Goal: Information Seeking & Learning: Learn about a topic

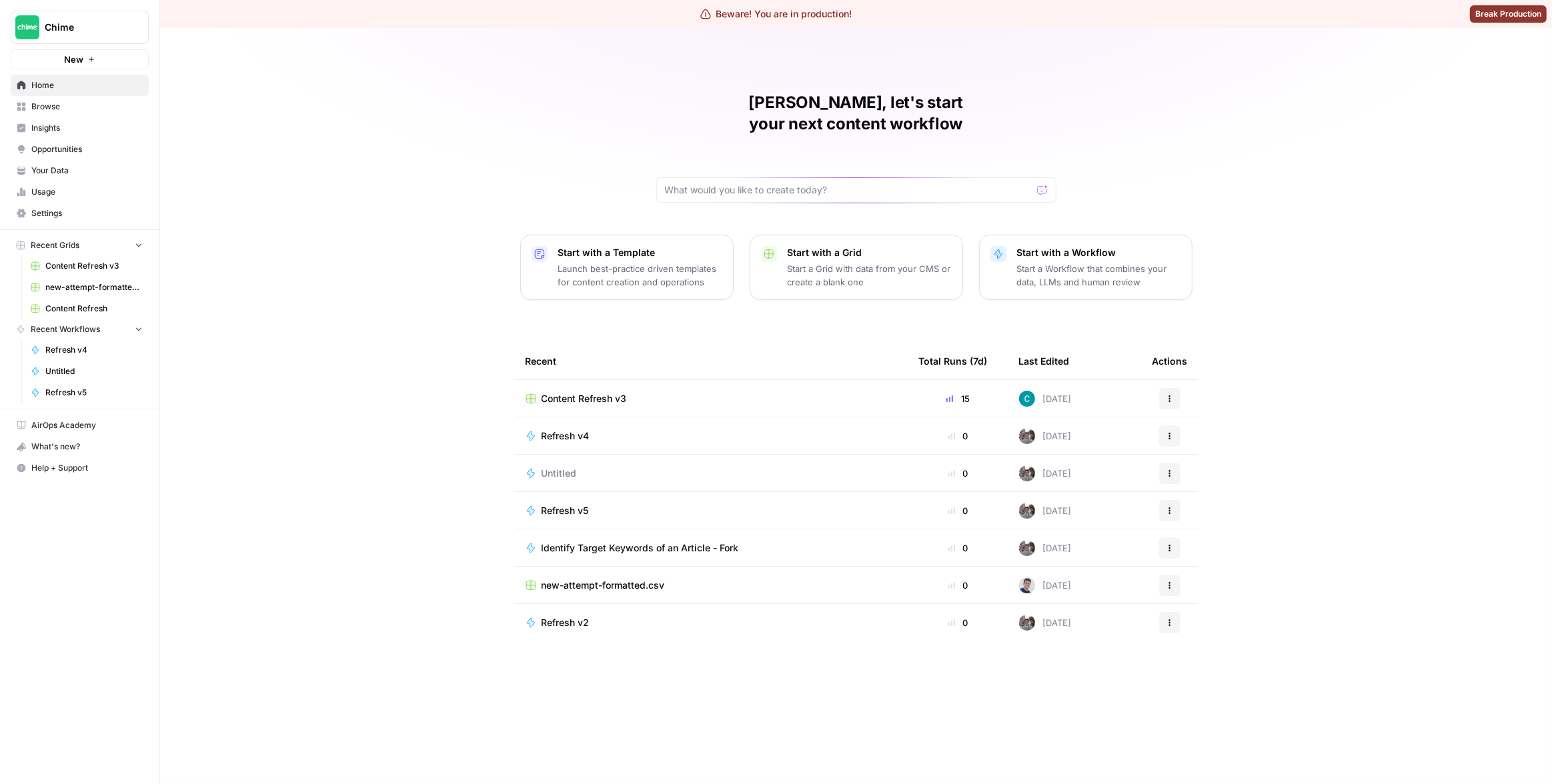
click at [69, 127] on span "Insights" at bounding box center [87, 128] width 111 height 12
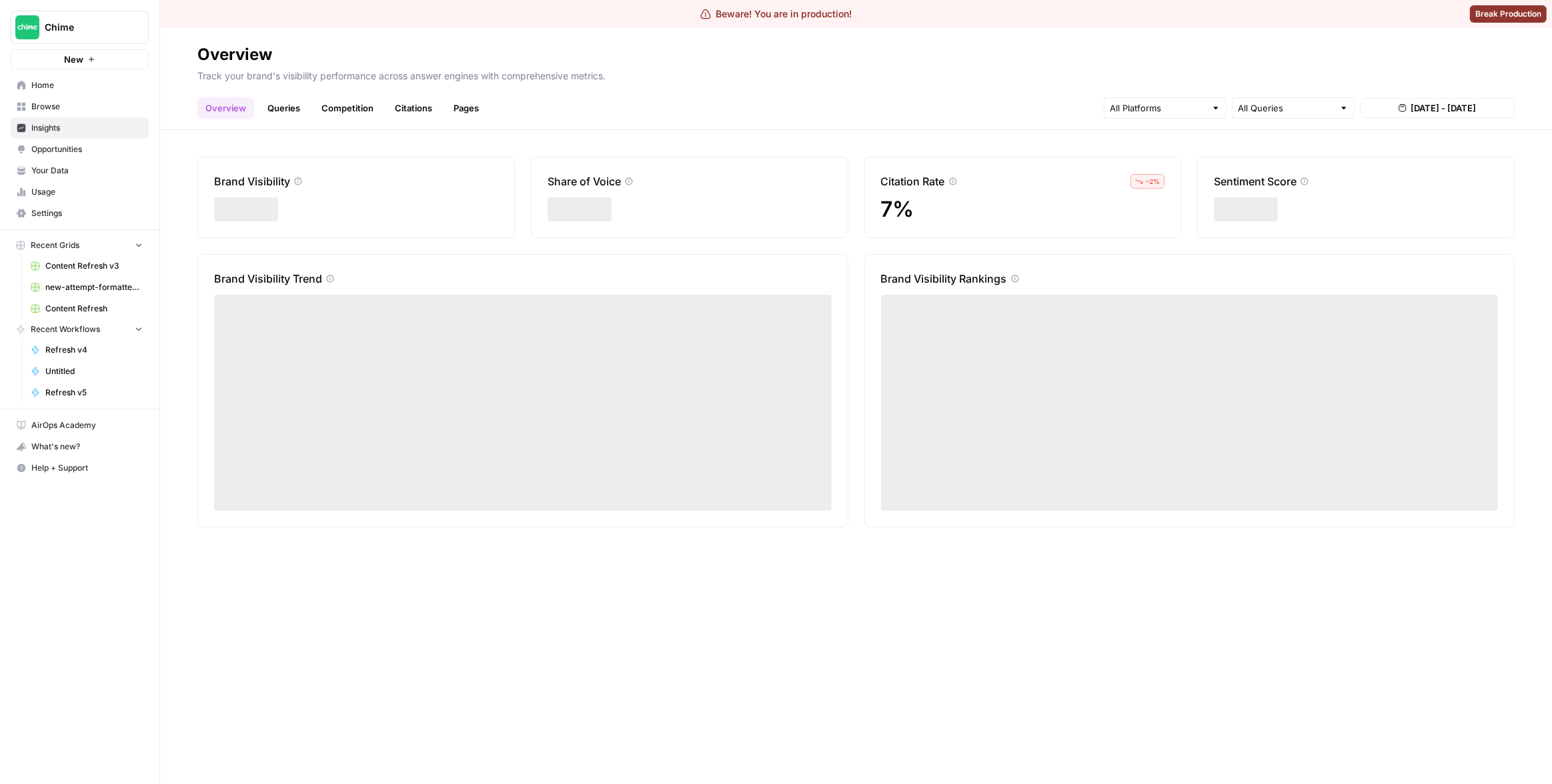
click at [465, 109] on link "Pages" at bounding box center [466, 107] width 42 height 21
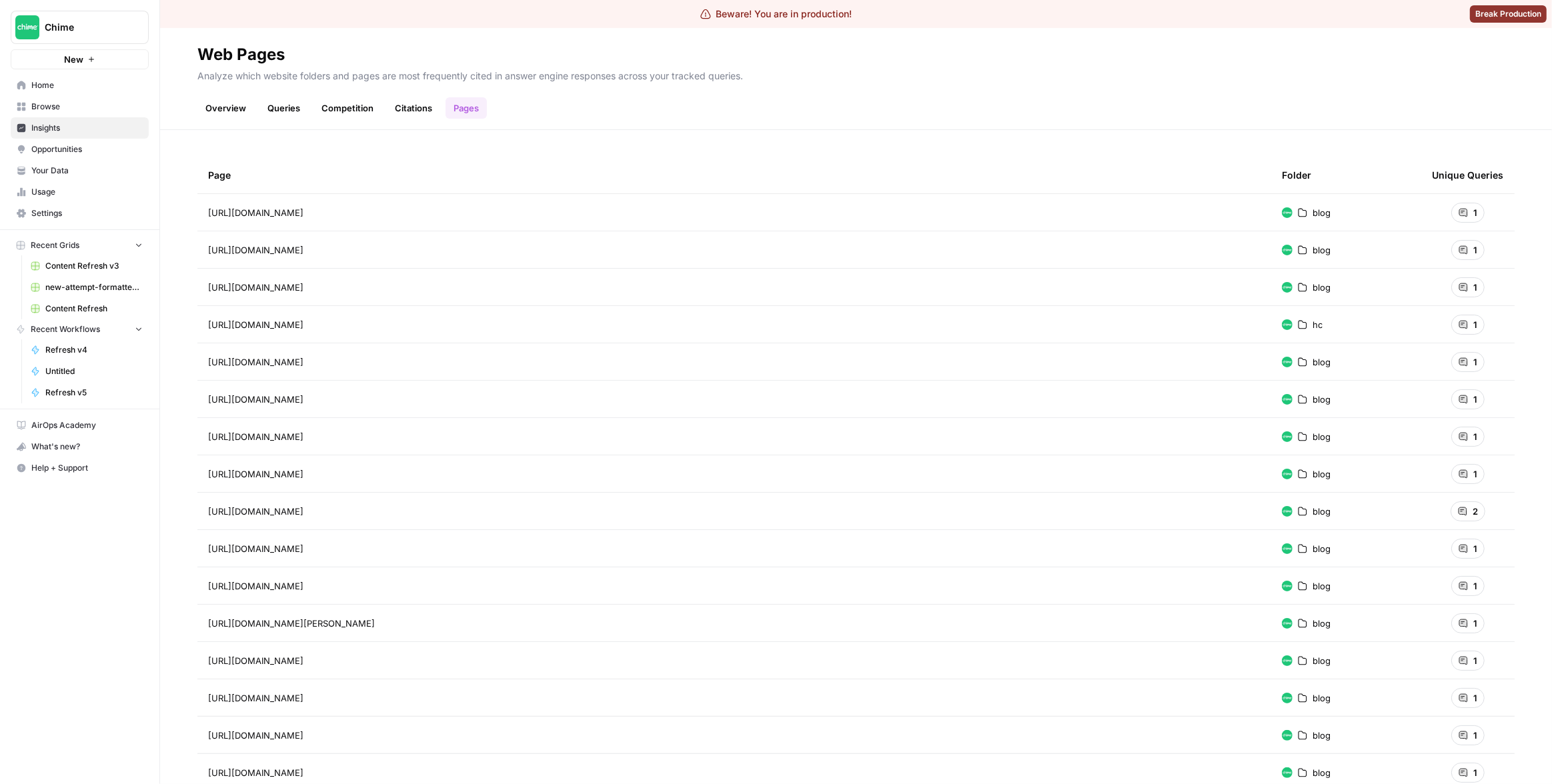
click at [380, 110] on ul "Overview Queries Competition Citations Pages" at bounding box center [342, 107] width 289 height 21
click at [387, 110] on link "Citations" at bounding box center [413, 107] width 53 height 21
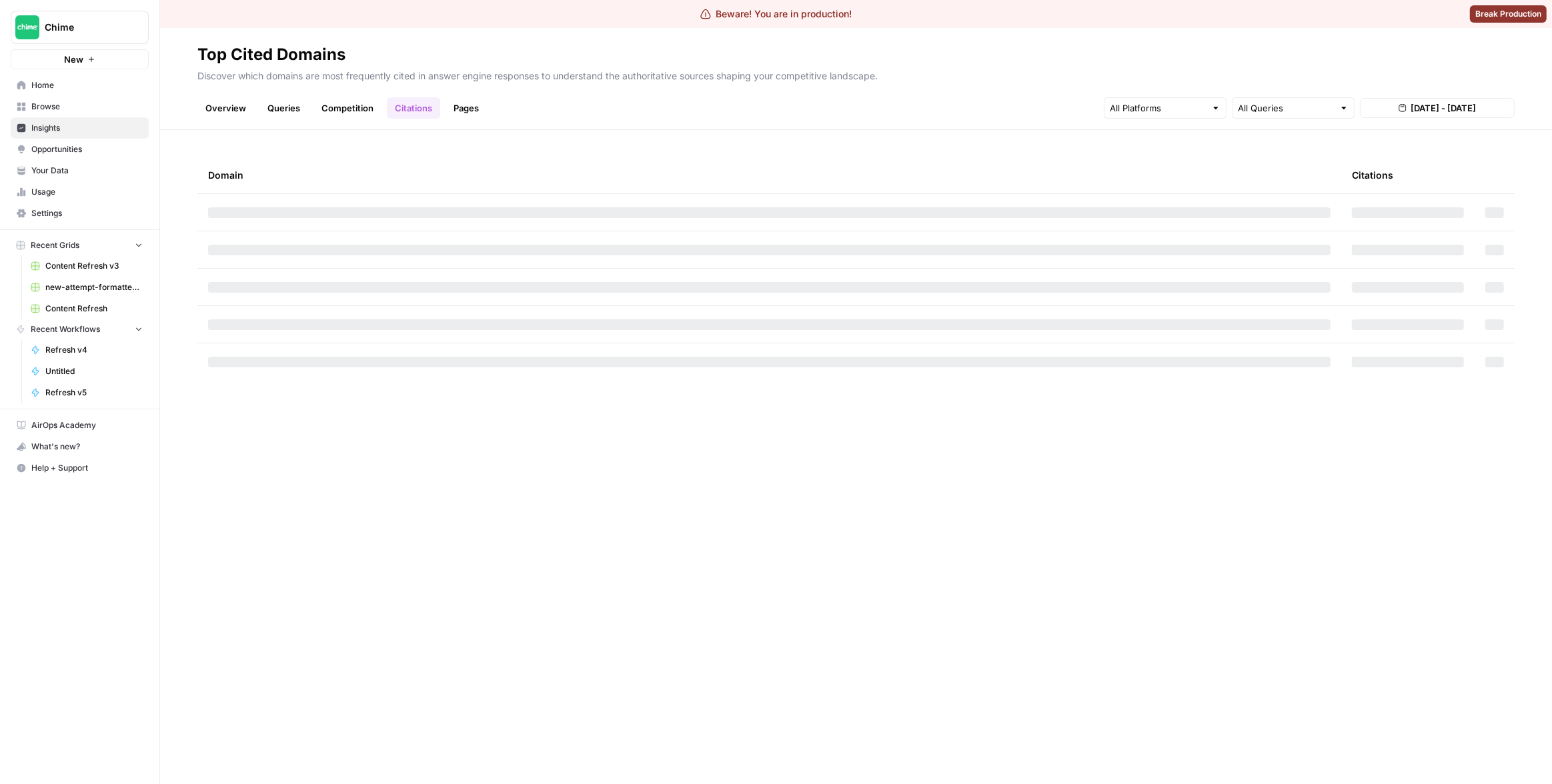
click at [524, 117] on div "Overview Queries Competition Citations Pages All Queries [DATE] - [DATE]" at bounding box center [856, 103] width 1318 height 32
click at [458, 111] on link "Pages" at bounding box center [466, 107] width 42 height 21
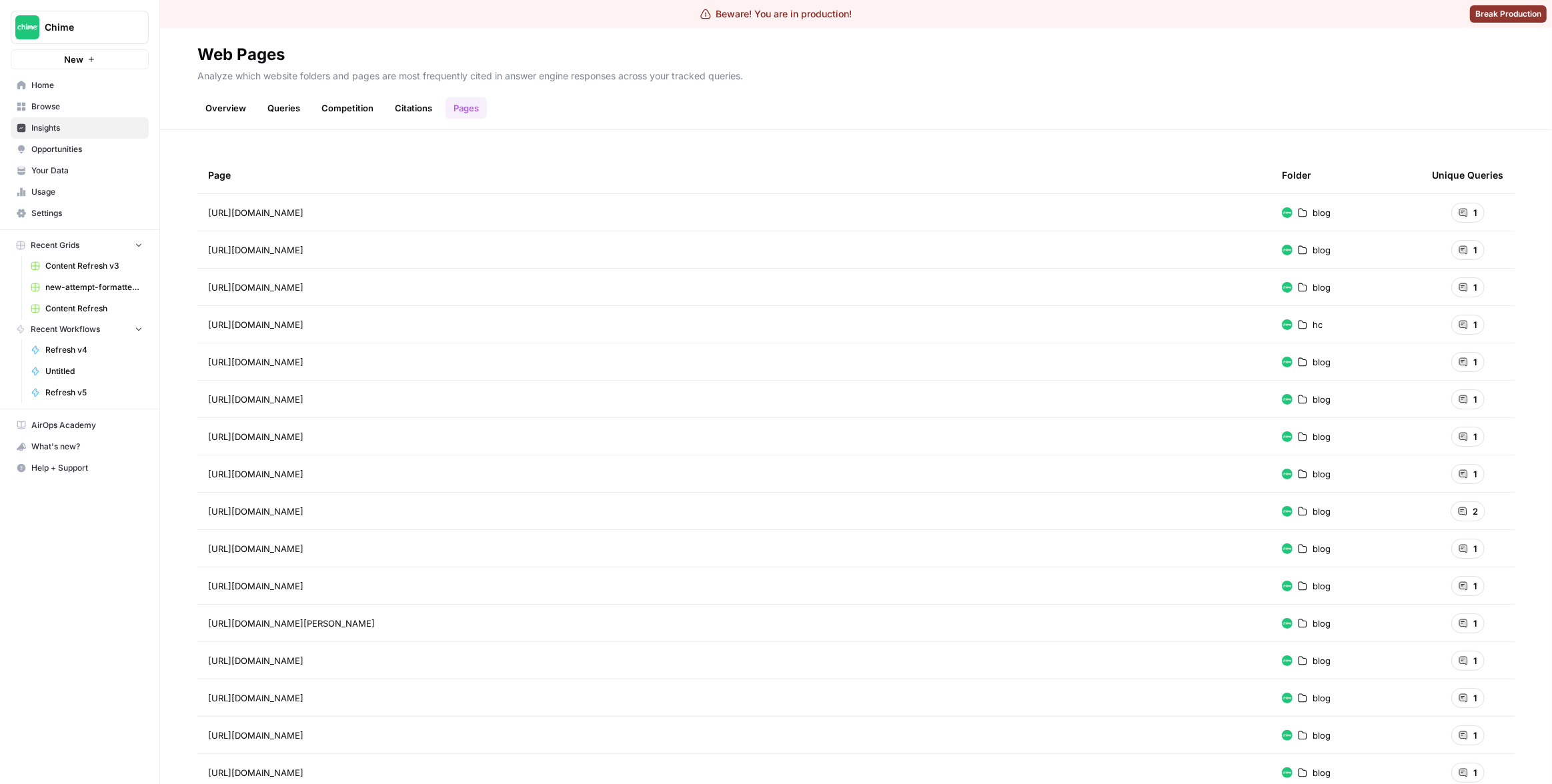
click at [1459, 212] on icon at bounding box center [1463, 212] width 8 height 8
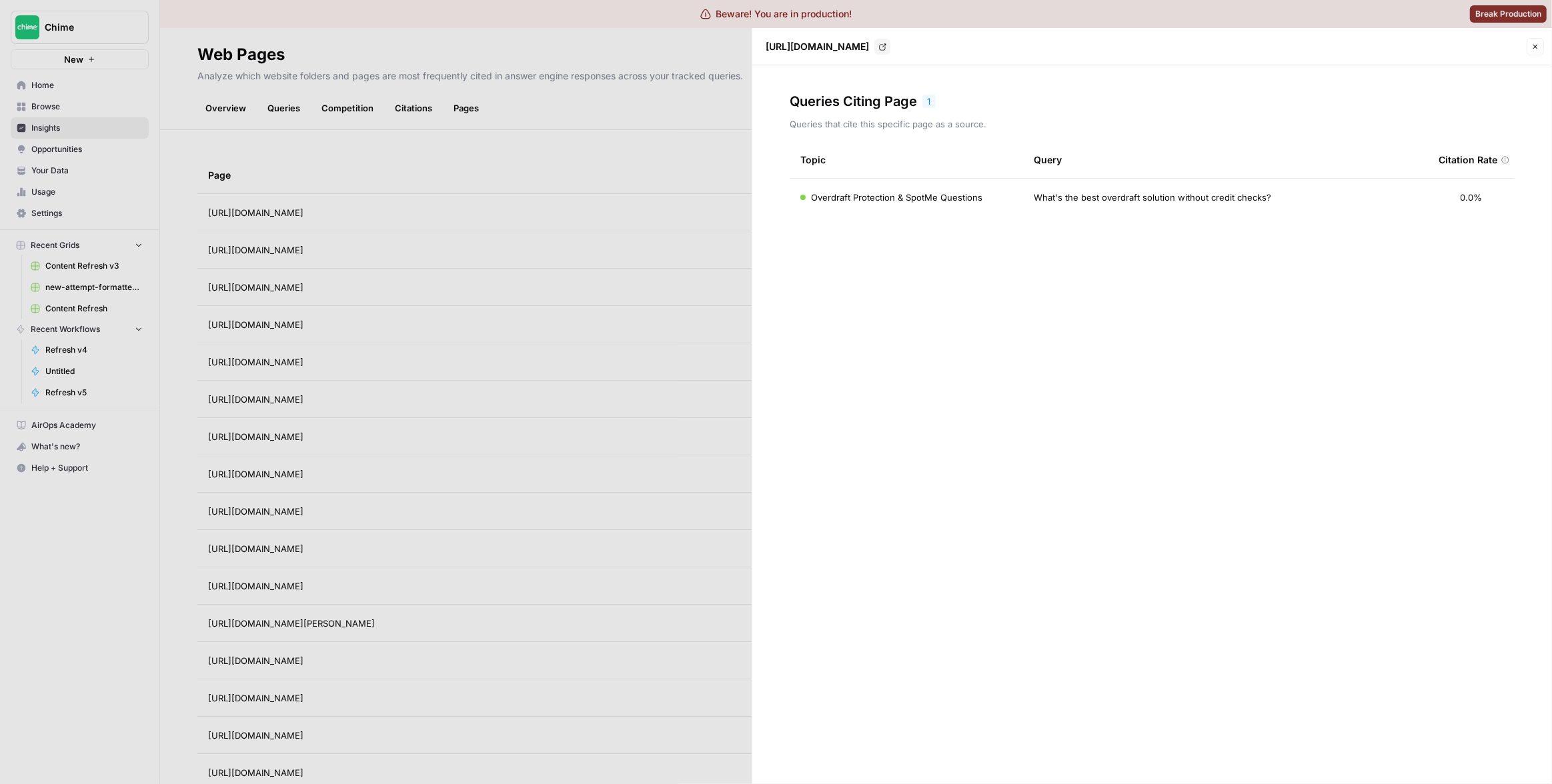
click at [623, 172] on div at bounding box center [776, 392] width 1552 height 784
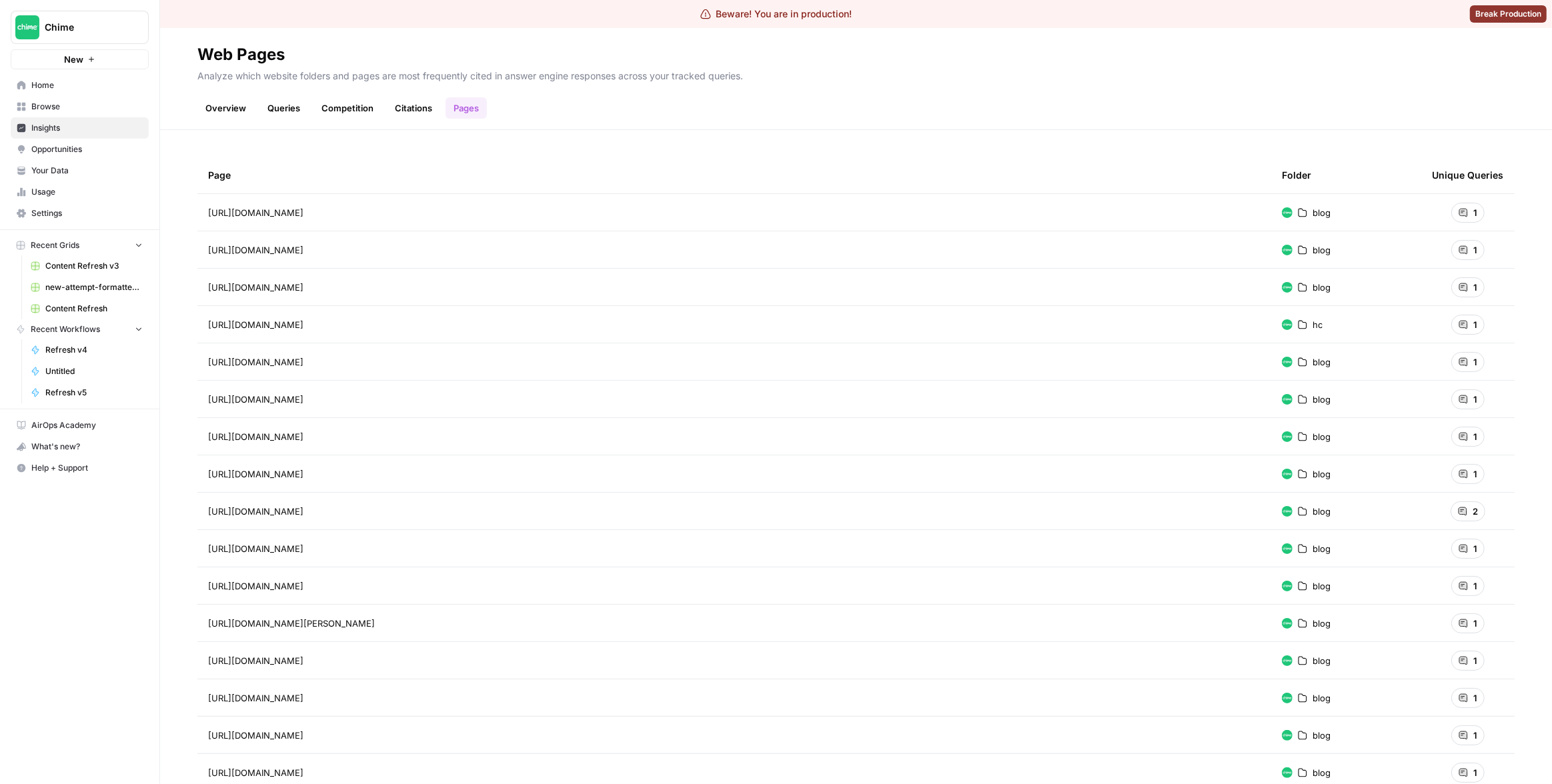
click at [1463, 211] on div "1" at bounding box center [1468, 213] width 34 height 20
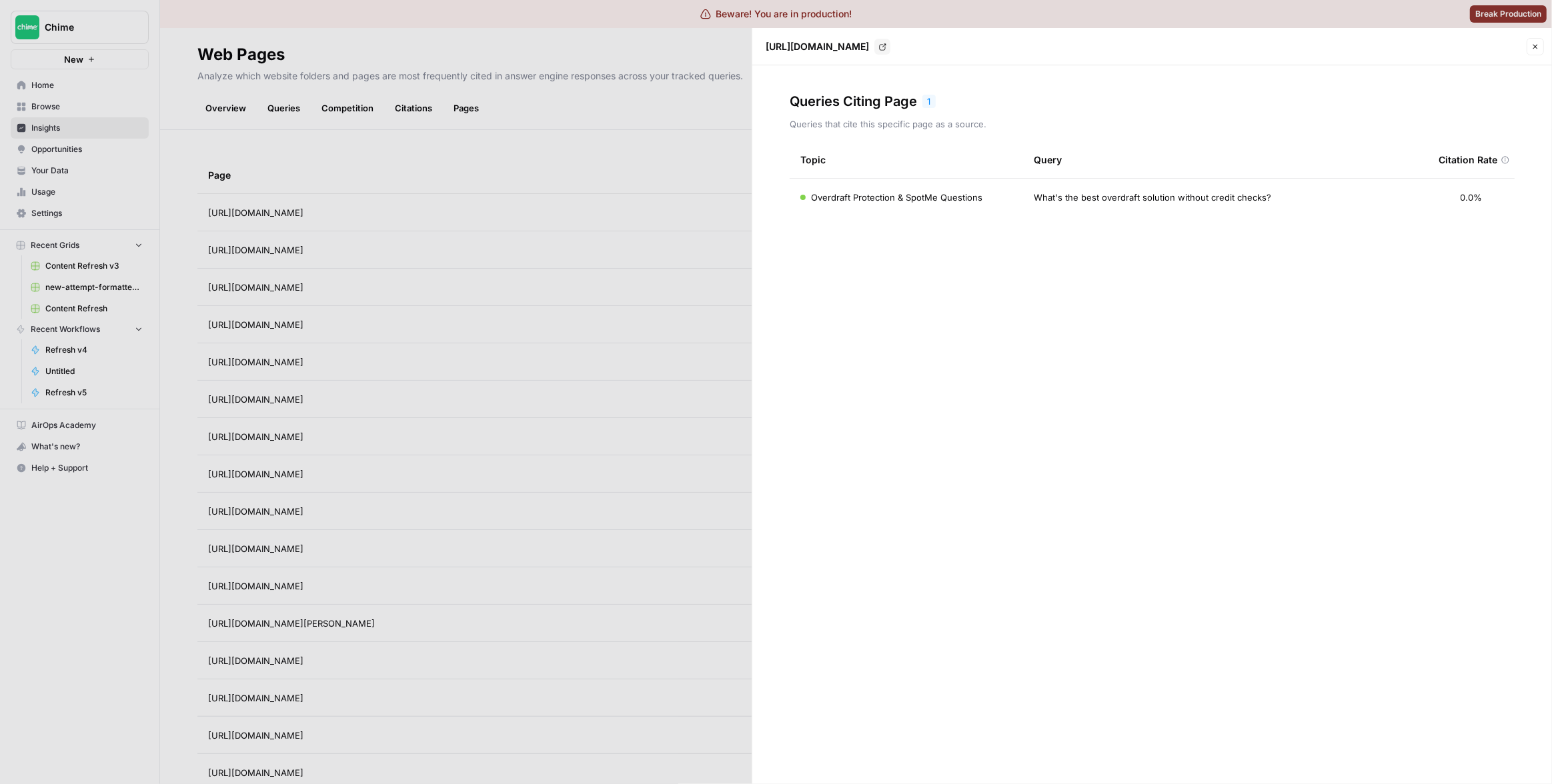
click at [692, 167] on div at bounding box center [776, 392] width 1552 height 784
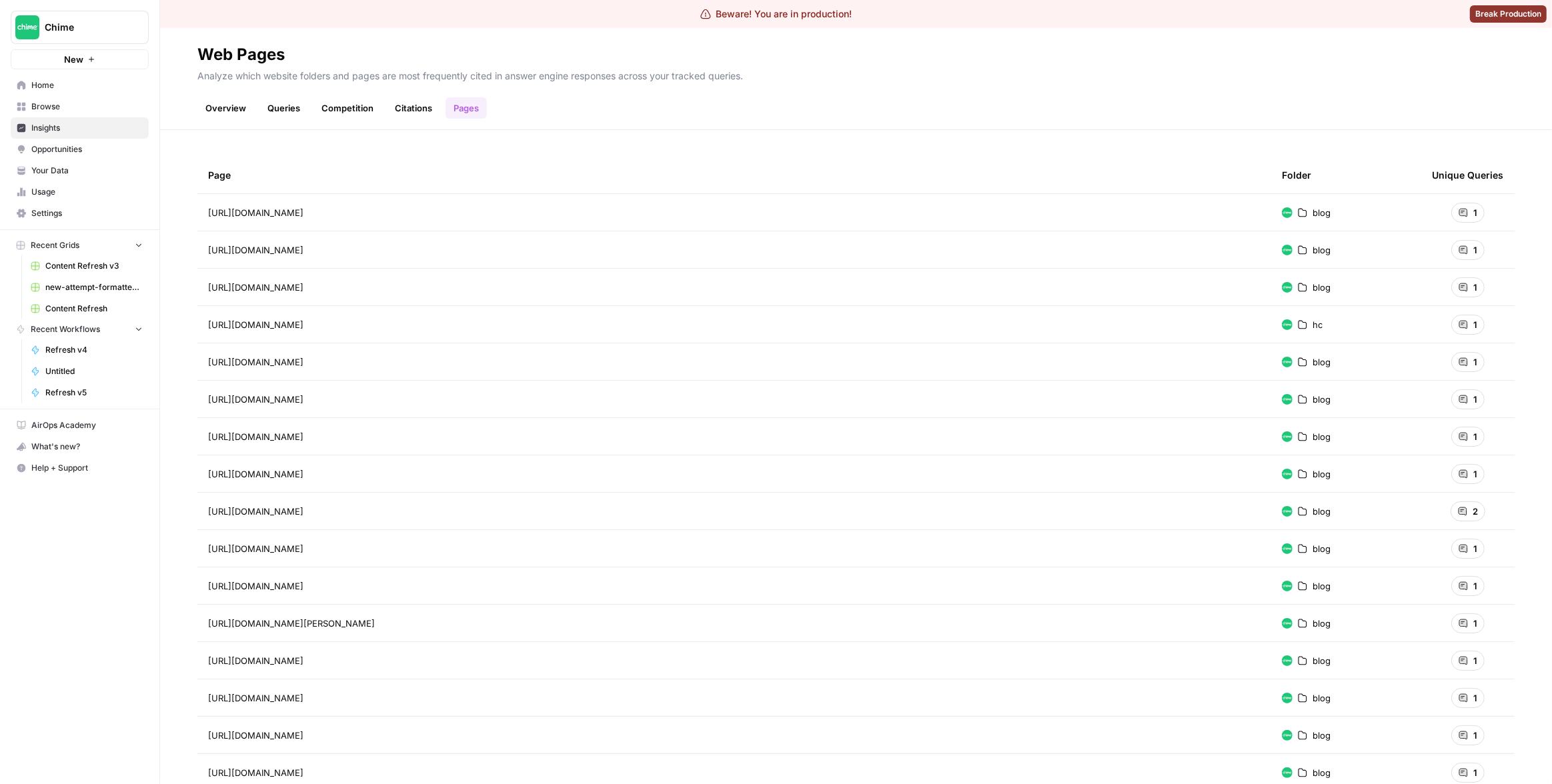
click at [1474, 216] on span "1" at bounding box center [1475, 212] width 4 height 13
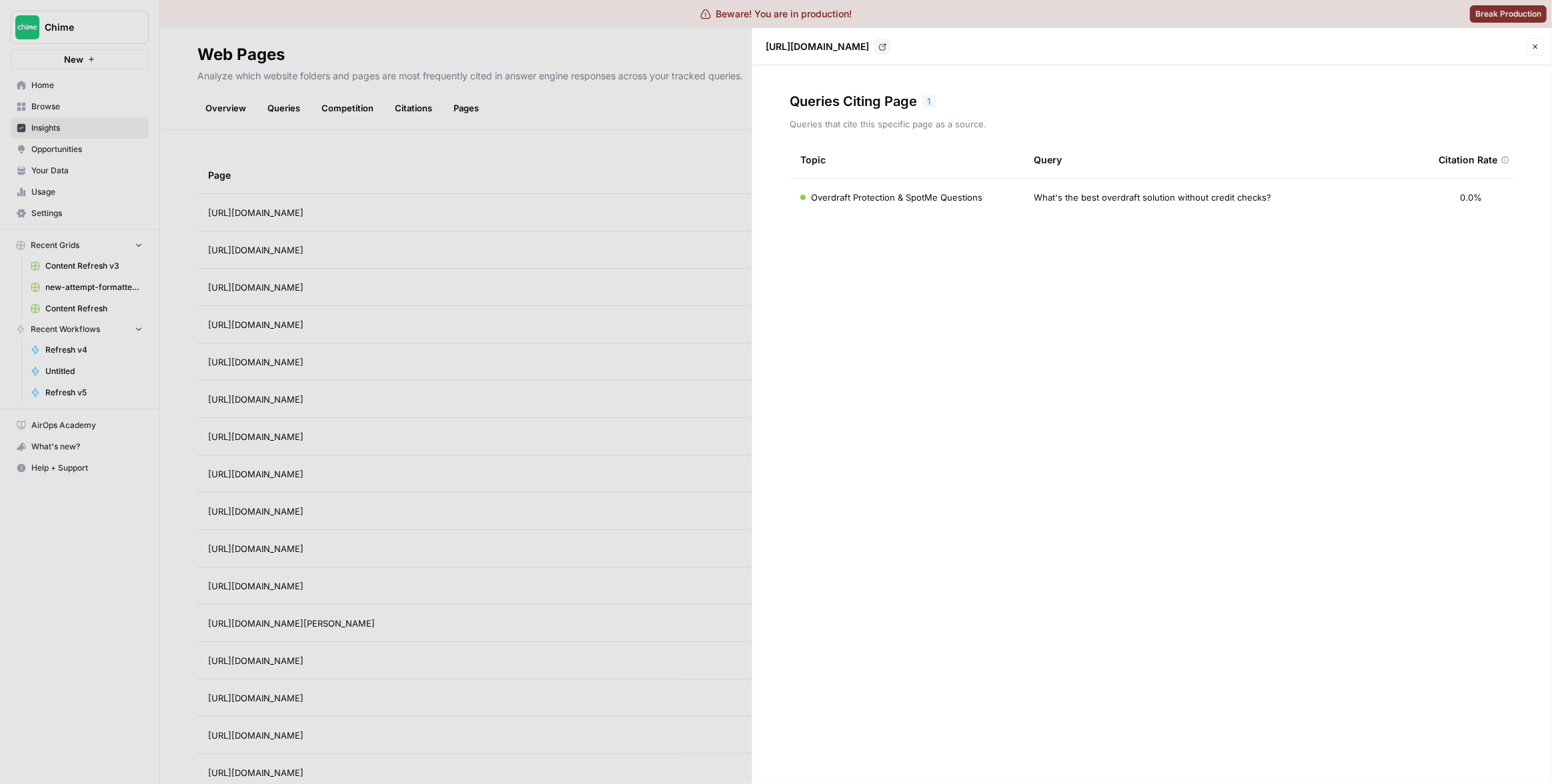
click at [669, 157] on div at bounding box center [776, 392] width 1552 height 784
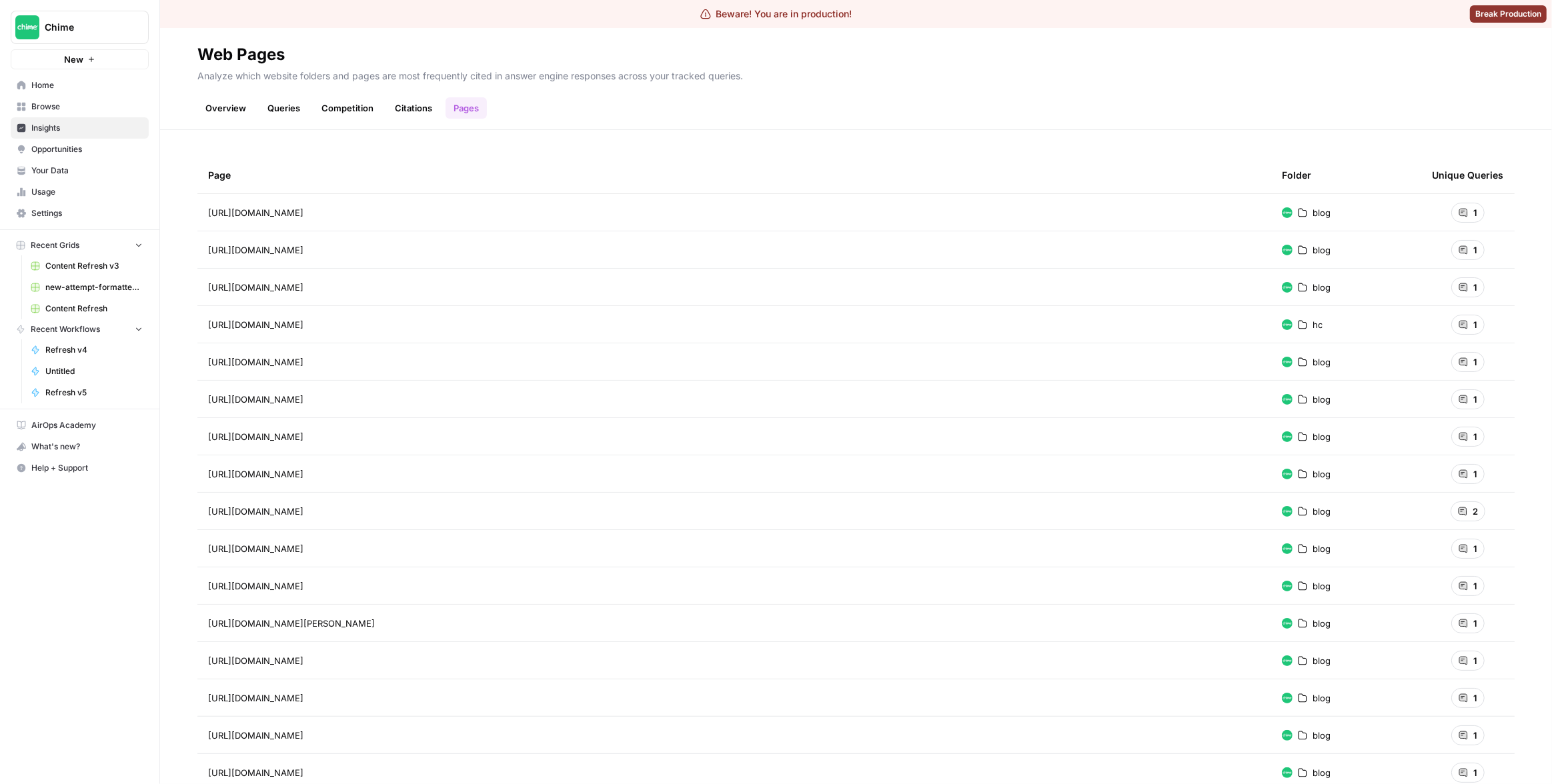
click at [1187, 118] on div "Overview Queries Competition Citations Pages" at bounding box center [856, 103] width 1318 height 32
click at [1452, 211] on div "1" at bounding box center [1468, 213] width 34 height 20
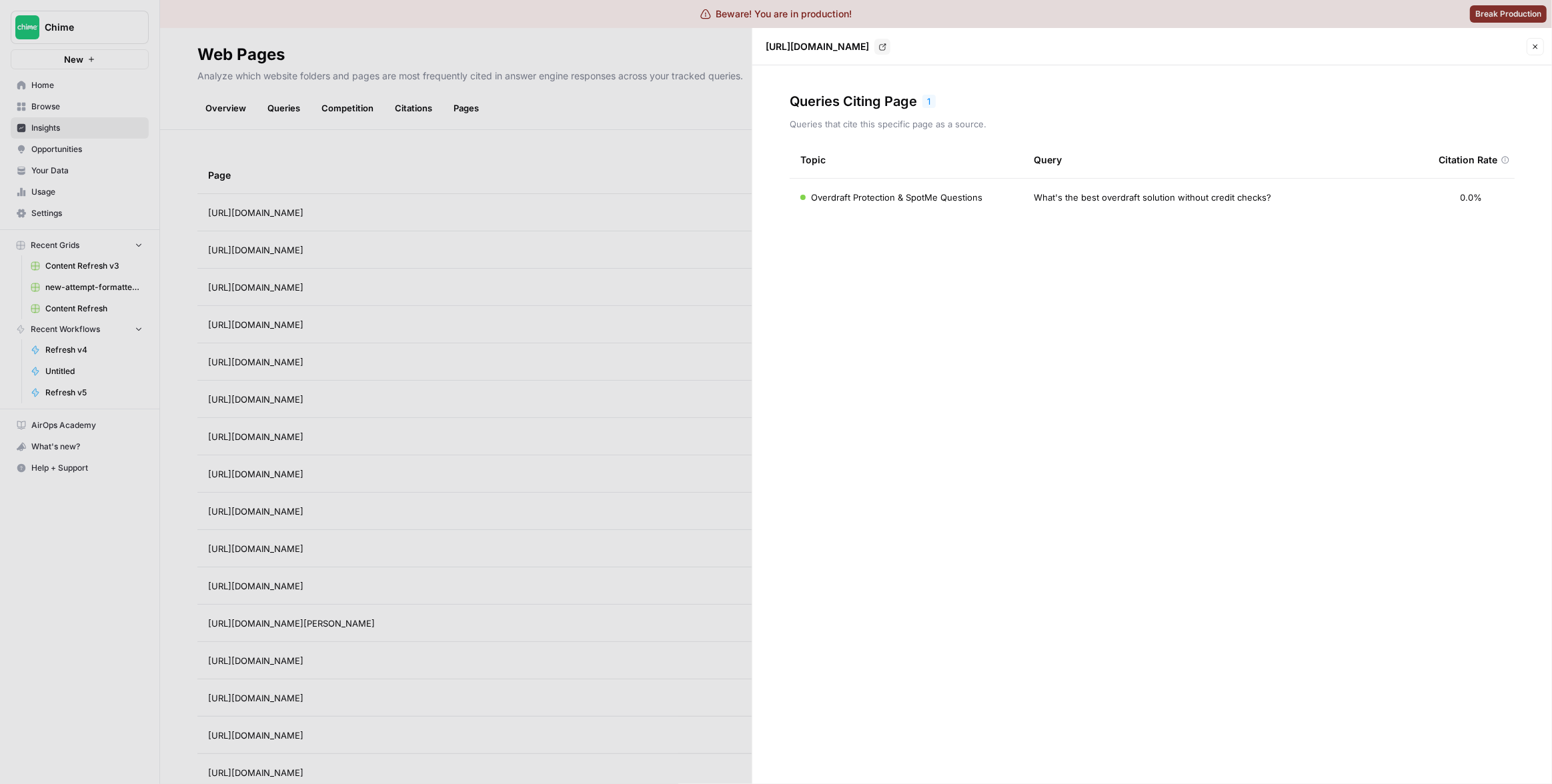
click at [631, 136] on div at bounding box center [776, 392] width 1552 height 784
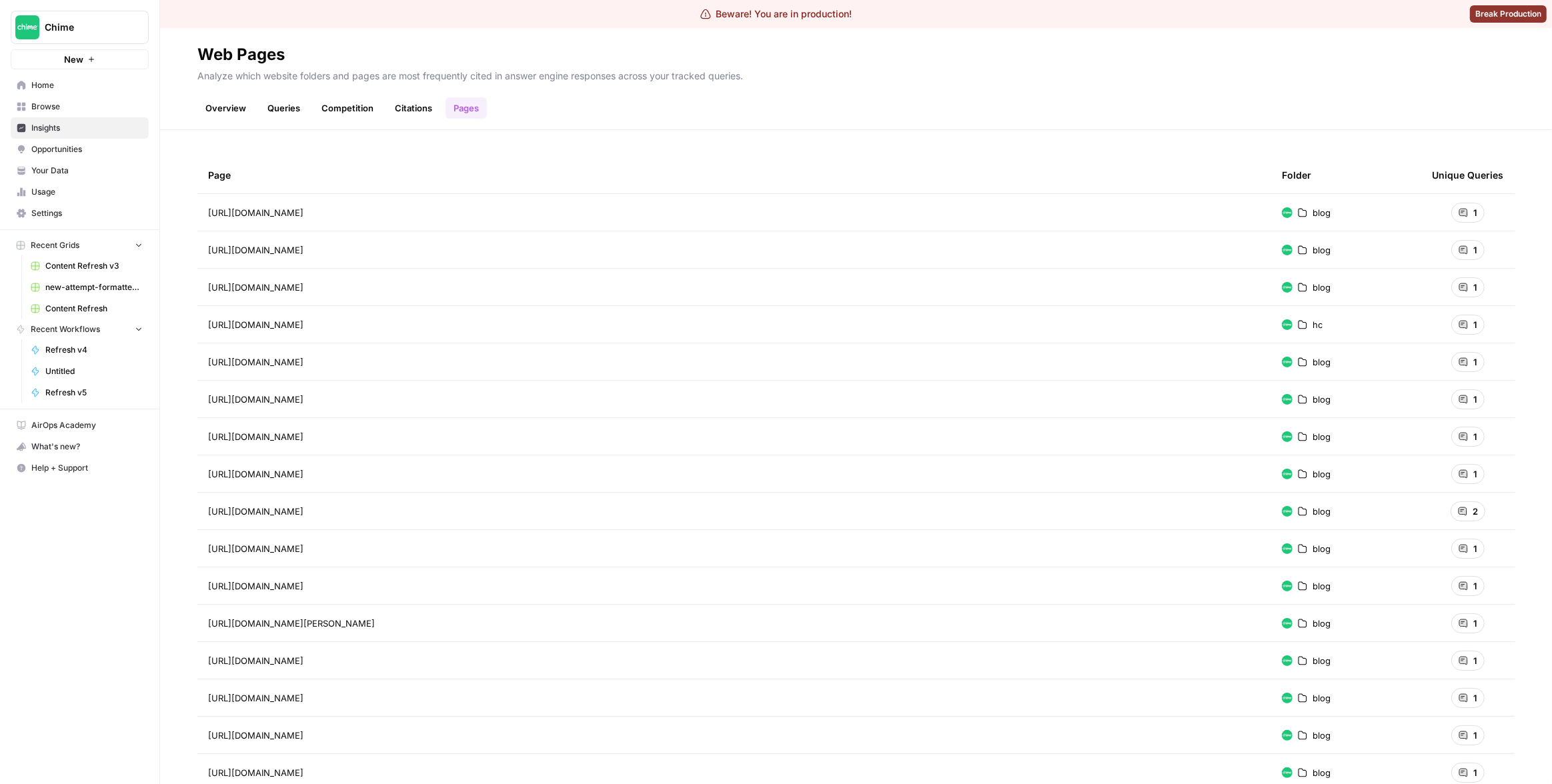
click at [1462, 249] on div "1" at bounding box center [1468, 250] width 34 height 20
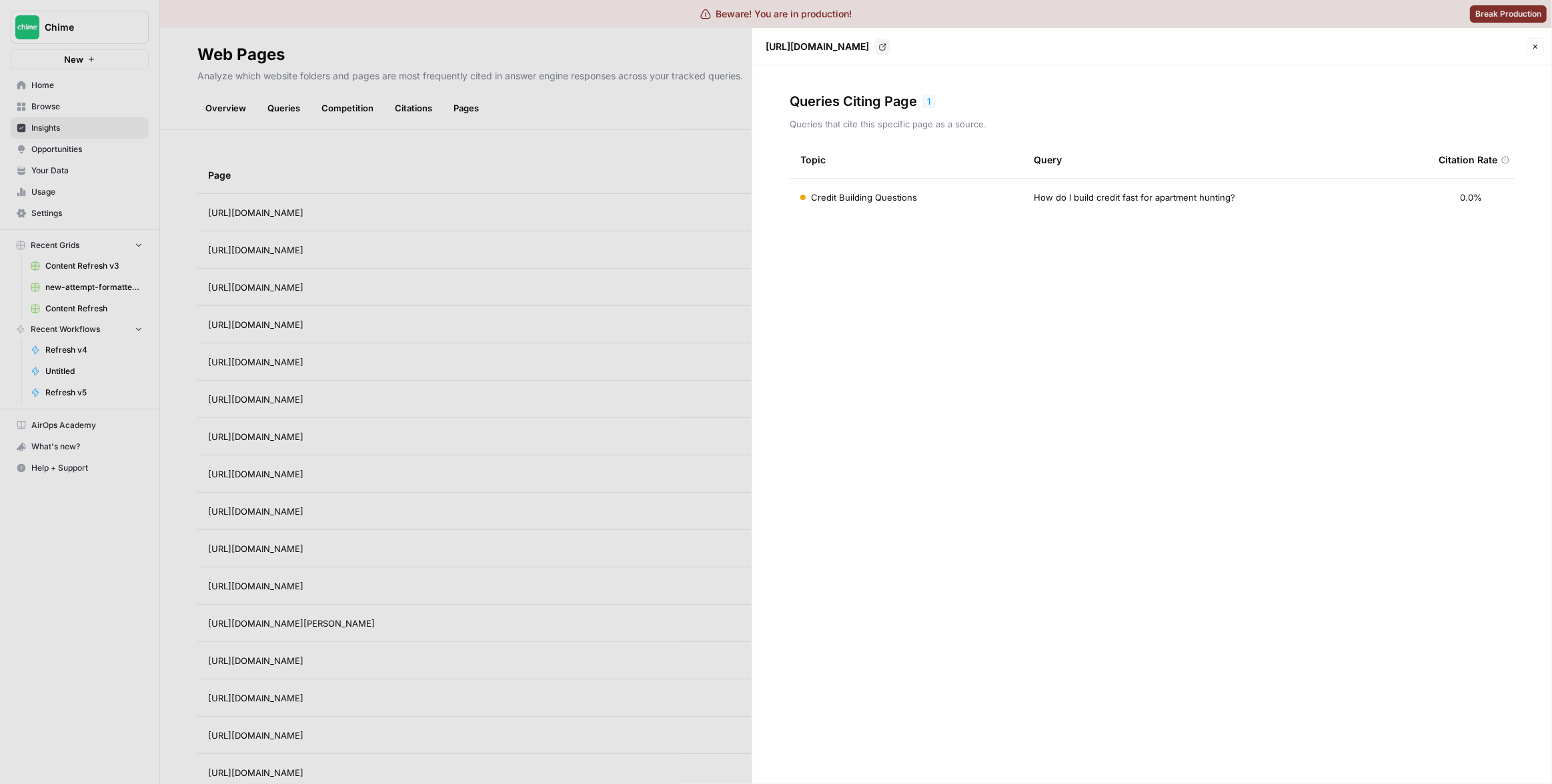
click at [645, 176] on div at bounding box center [776, 392] width 1552 height 784
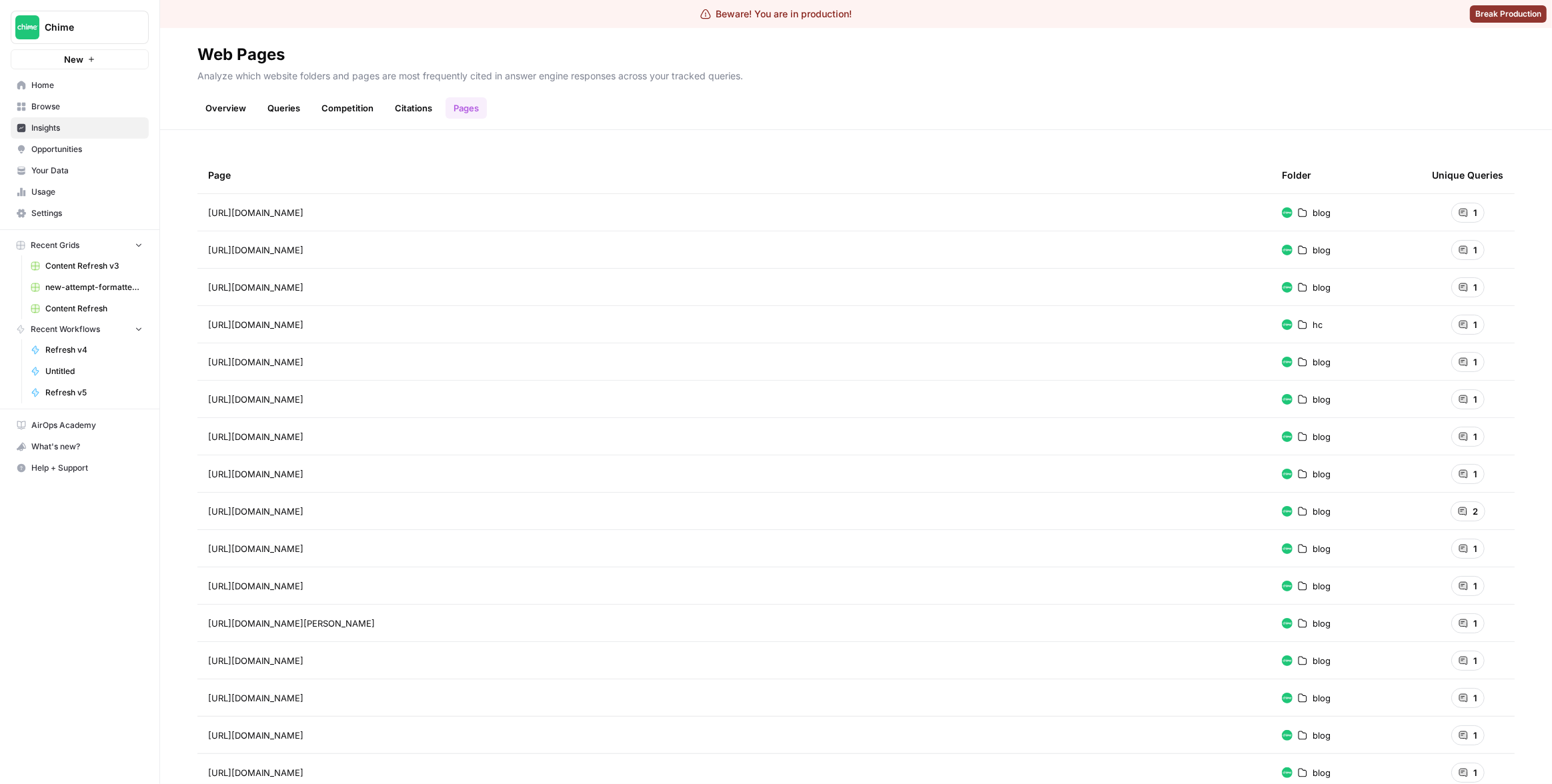
click at [1412, 511] on td "blog" at bounding box center [1346, 511] width 150 height 37
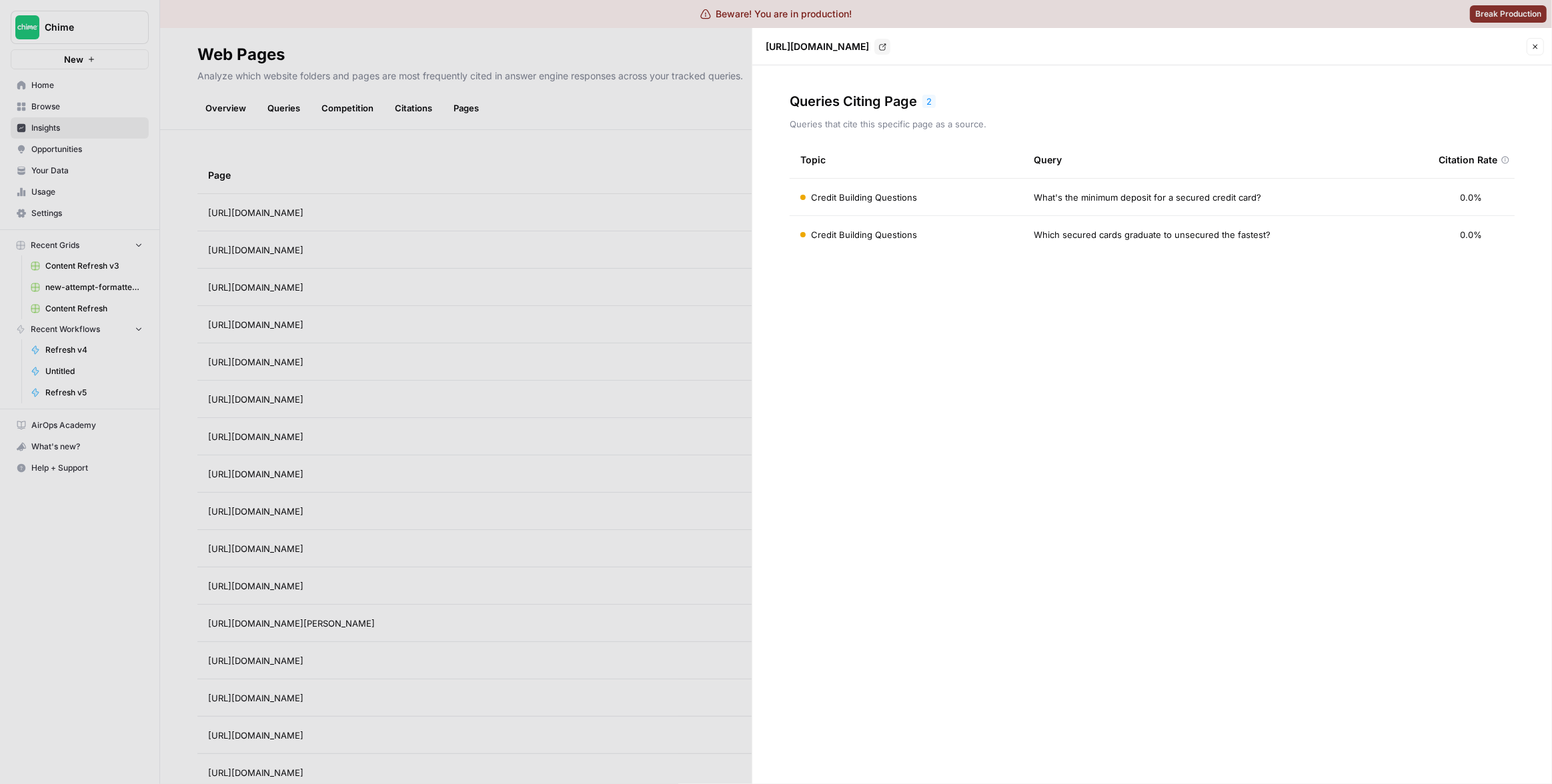
click at [1114, 205] on td "What's the minimum deposit for a secured credit card?" at bounding box center [1226, 197] width 405 height 37
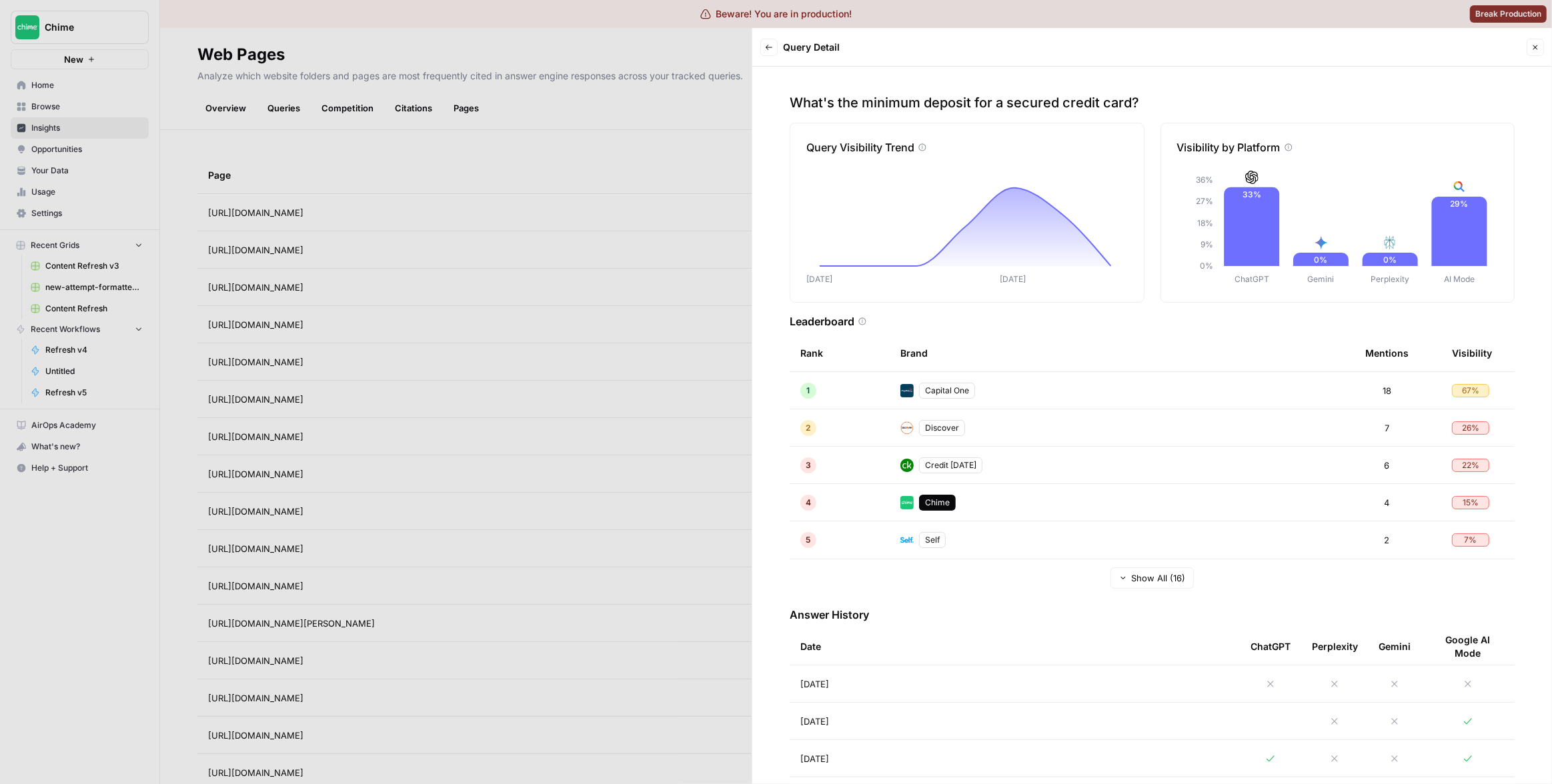
scroll to position [132, 0]
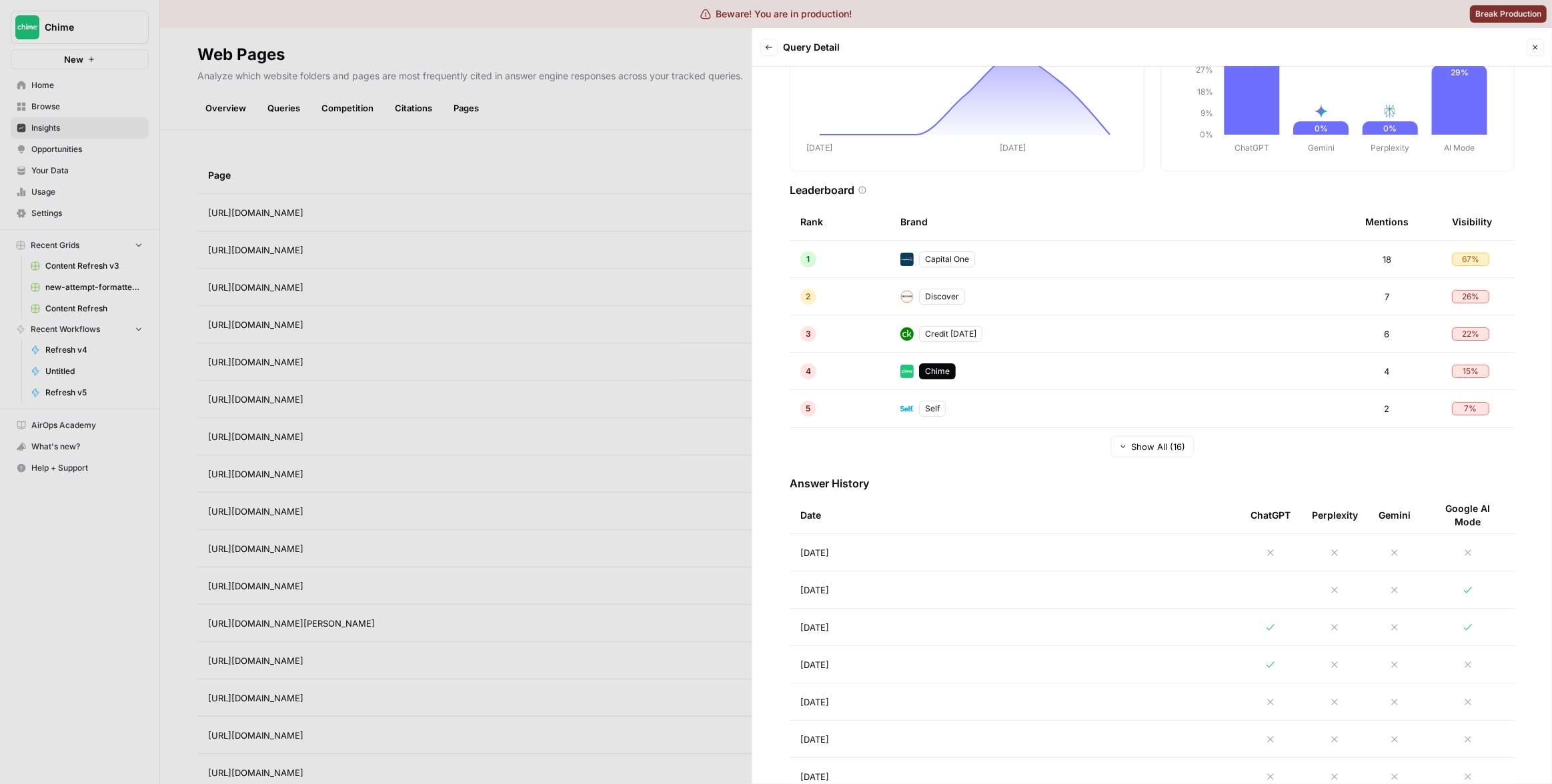
click at [631, 243] on div at bounding box center [776, 392] width 1552 height 784
